Goal: Task Accomplishment & Management: Manage account settings

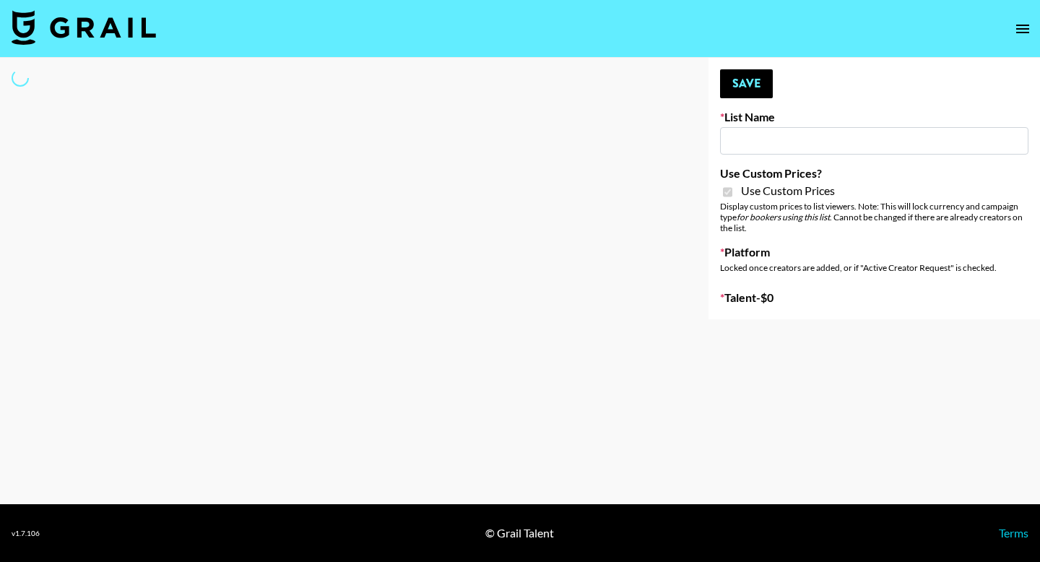
type input "Halovida ([DATE])"
checkbox input "true"
select select "Brand"
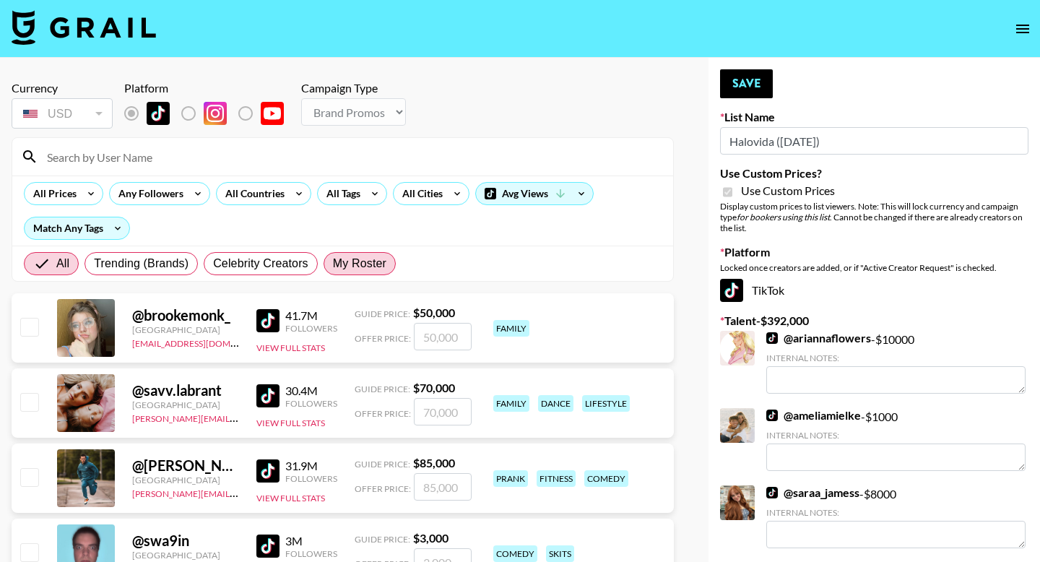
click at [374, 264] on span "My Roster" at bounding box center [359, 263] width 53 height 17
click at [333, 264] on input "My Roster" at bounding box center [333, 264] width 0 height 0
radio input "true"
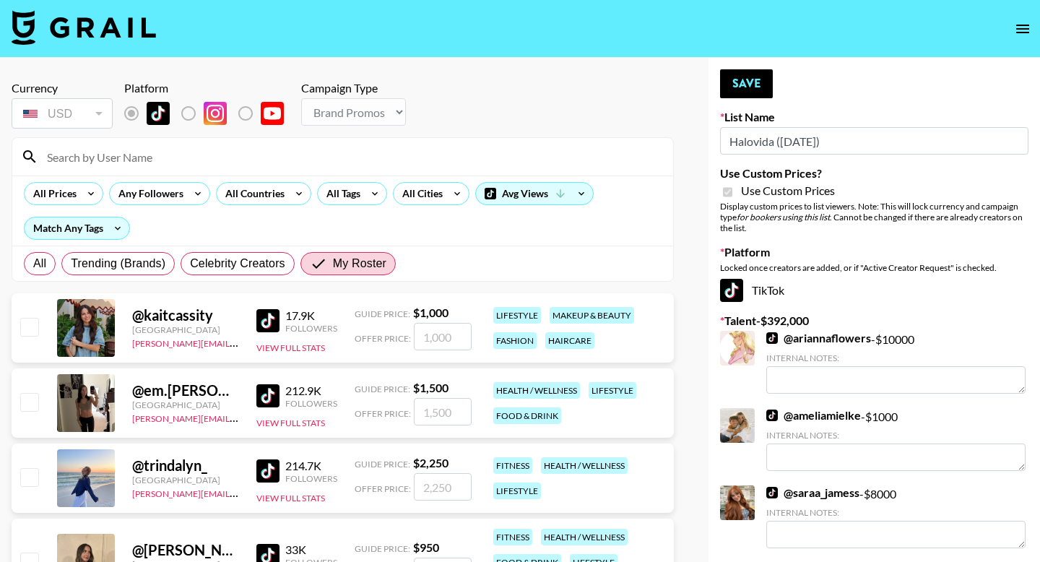
scroll to position [65, 0]
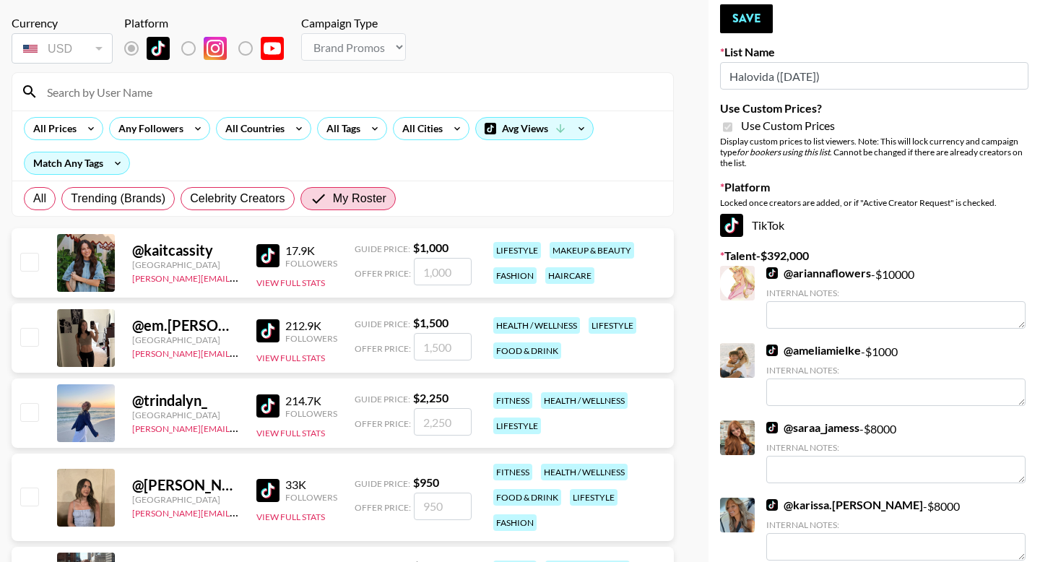
click at [38, 351] on div "@ em.[PERSON_NAME] United States [PERSON_NAME][EMAIL_ADDRESS][PERSON_NAME][DOMA…" at bounding box center [343, 337] width 663 height 69
click at [33, 340] on input "checkbox" at bounding box center [28, 336] width 17 height 17
checkbox input "true"
type input "1500"
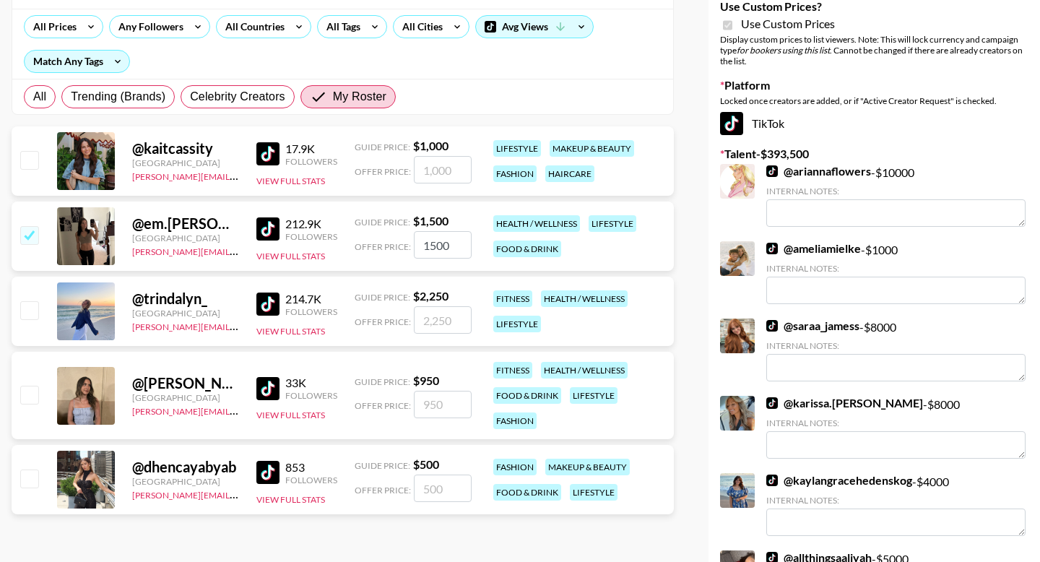
click at [26, 477] on input "checkbox" at bounding box center [28, 478] width 17 height 17
checkbox input "true"
type input "500"
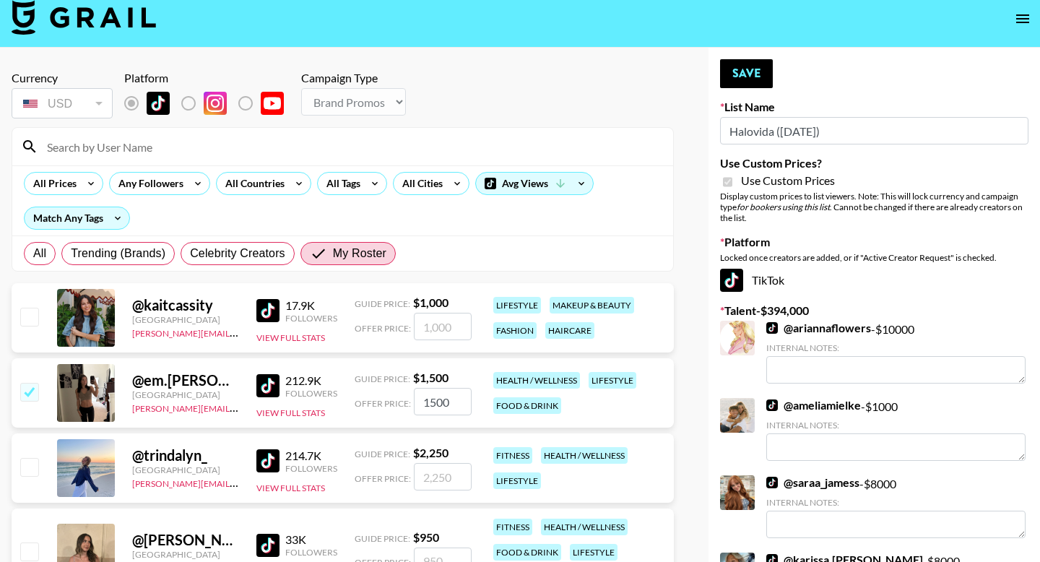
scroll to position [4, 0]
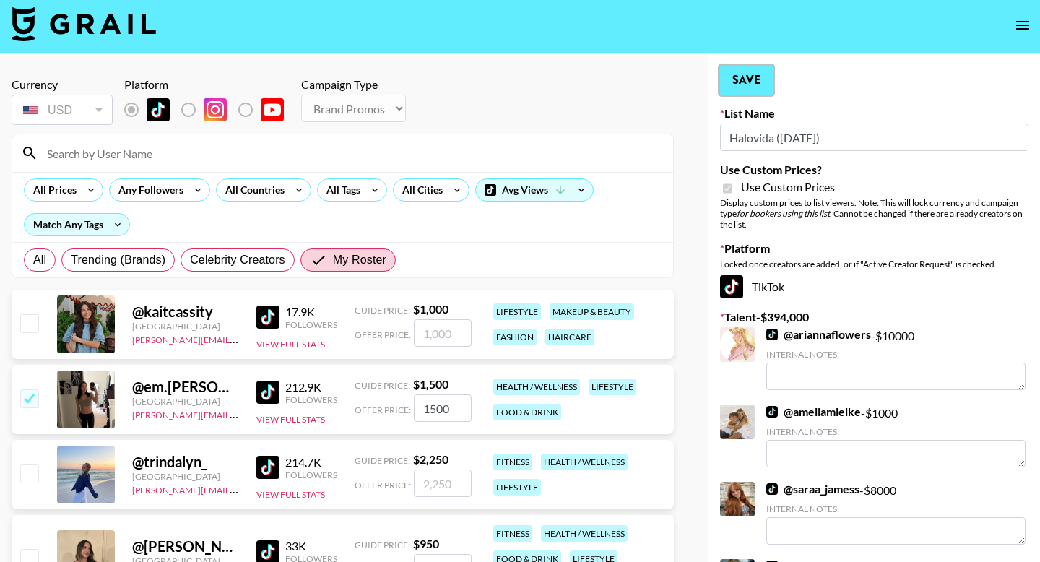
click at [759, 69] on button "Save" at bounding box center [746, 80] width 53 height 29
